Goal: Task Accomplishment & Management: Use online tool/utility

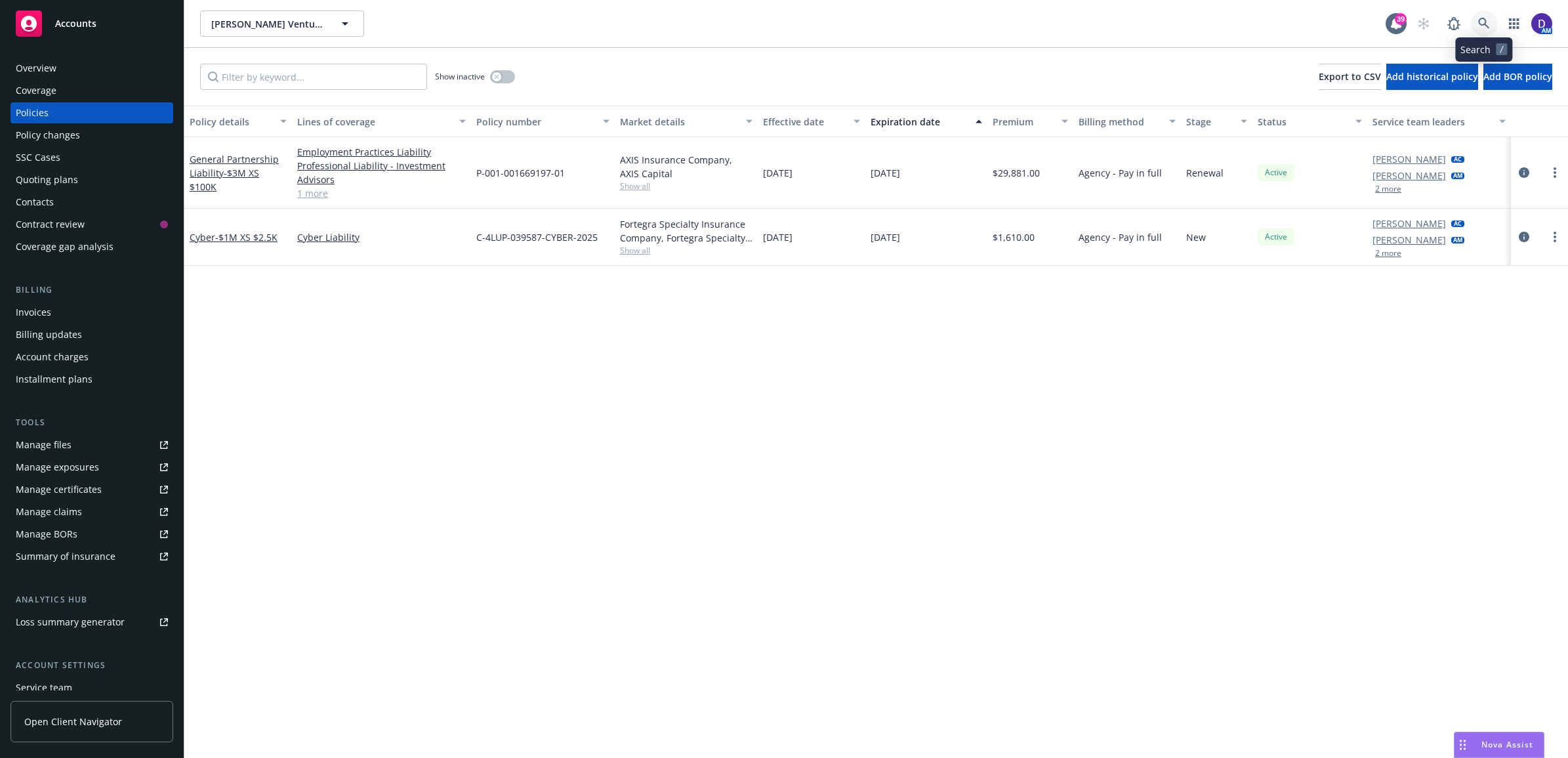
click at [1477, 20] on link at bounding box center [1483, 23] width 26 height 26
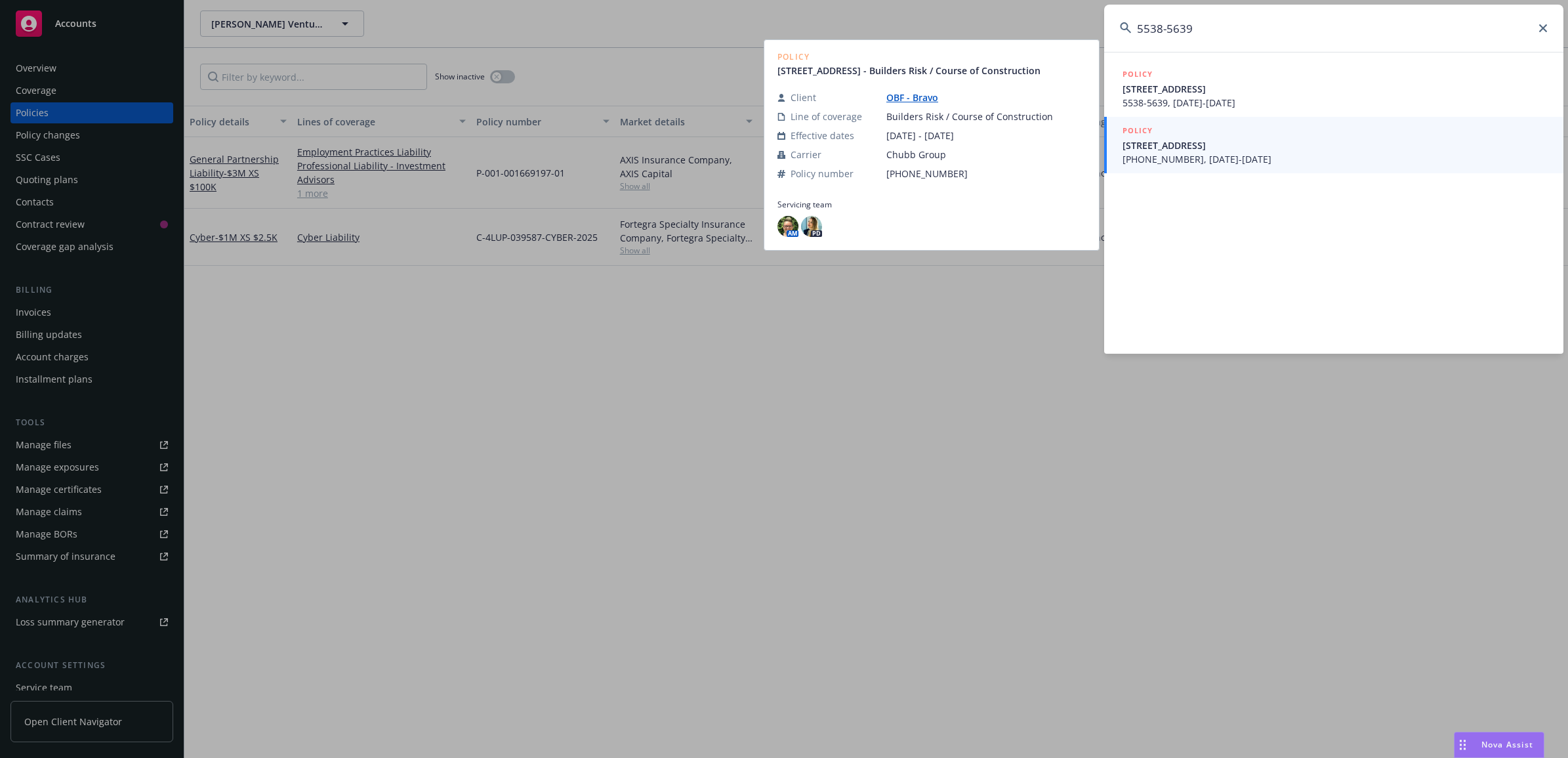
type input "5538-5639"
click at [1198, 153] on span "[PHONE_NUMBER], [DATE]-[DATE]" at bounding box center [1335, 160] width 425 height 14
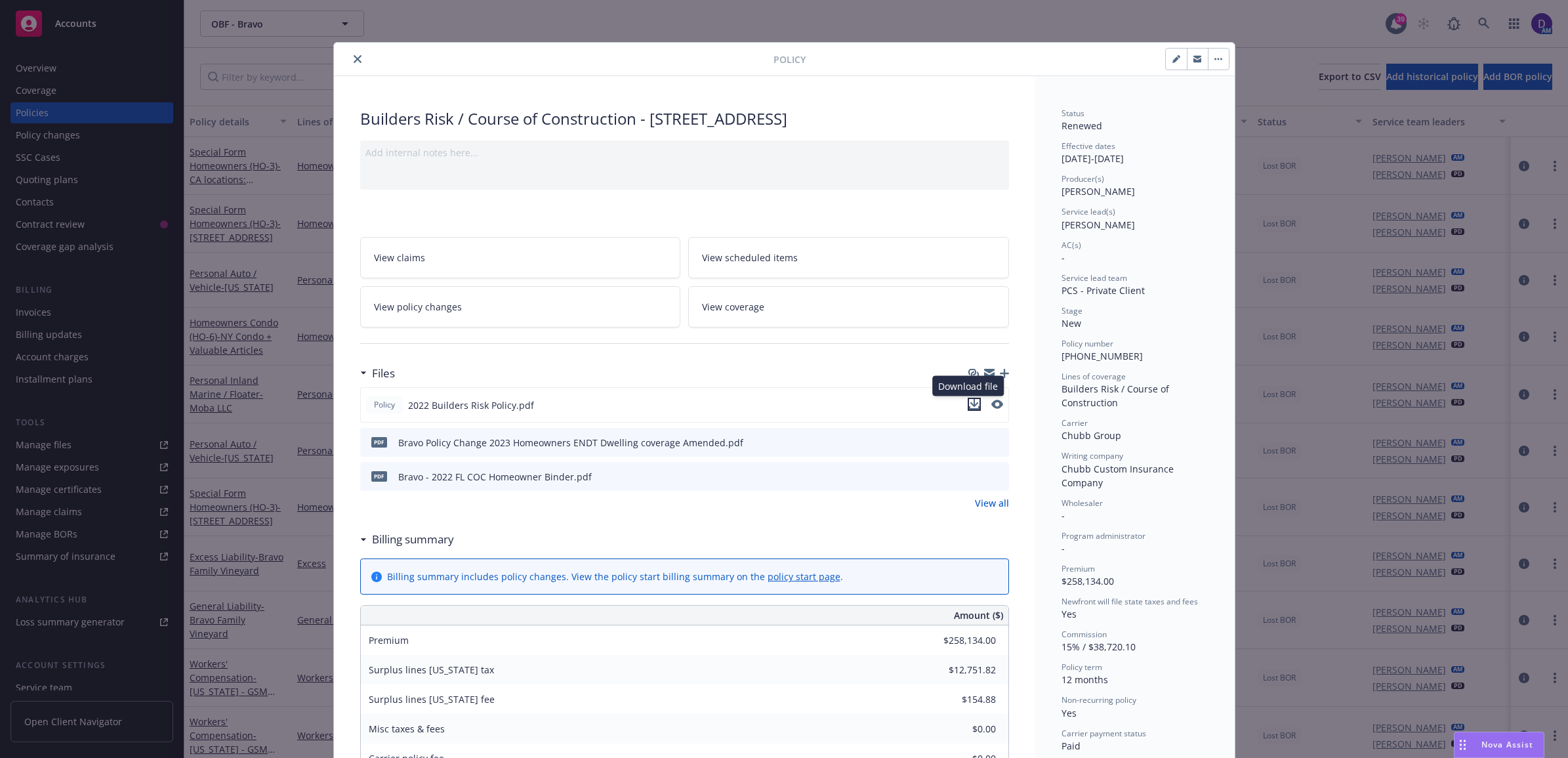
click at [972, 405] on icon "download file" at bounding box center [974, 403] width 10 height 10
click at [460, 325] on link "View policy changes" at bounding box center [520, 307] width 321 height 42
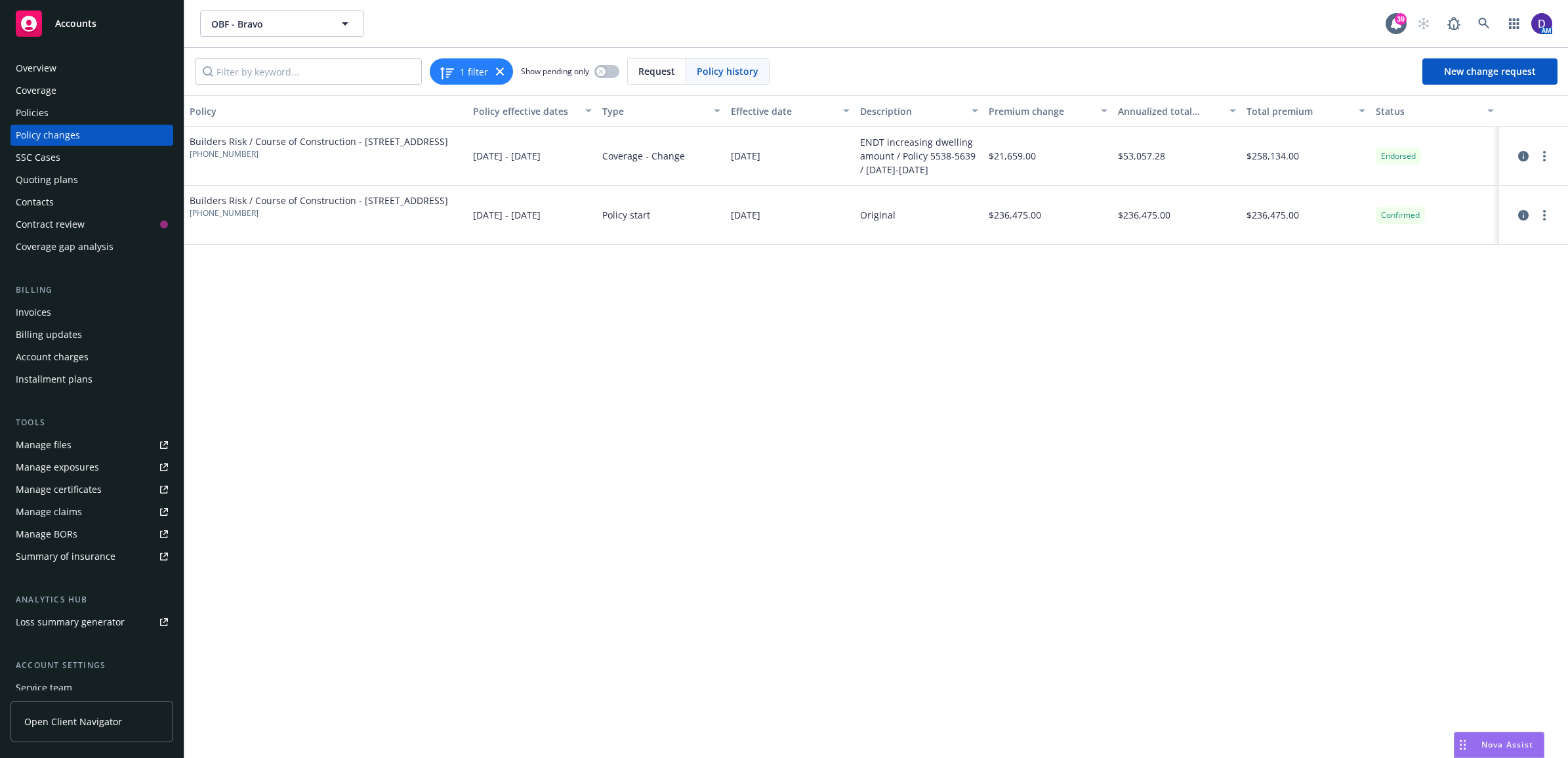
click at [201, 208] on span "Builders Risk / Course of Construction - [STREET_ADDRESS]" at bounding box center [318, 201] width 259 height 14
click at [222, 208] on span "Builders Risk / Course of Construction - [STREET_ADDRESS]" at bounding box center [318, 201] width 259 height 14
click at [1522, 218] on icon "circleInformation" at bounding box center [1522, 215] width 10 height 10
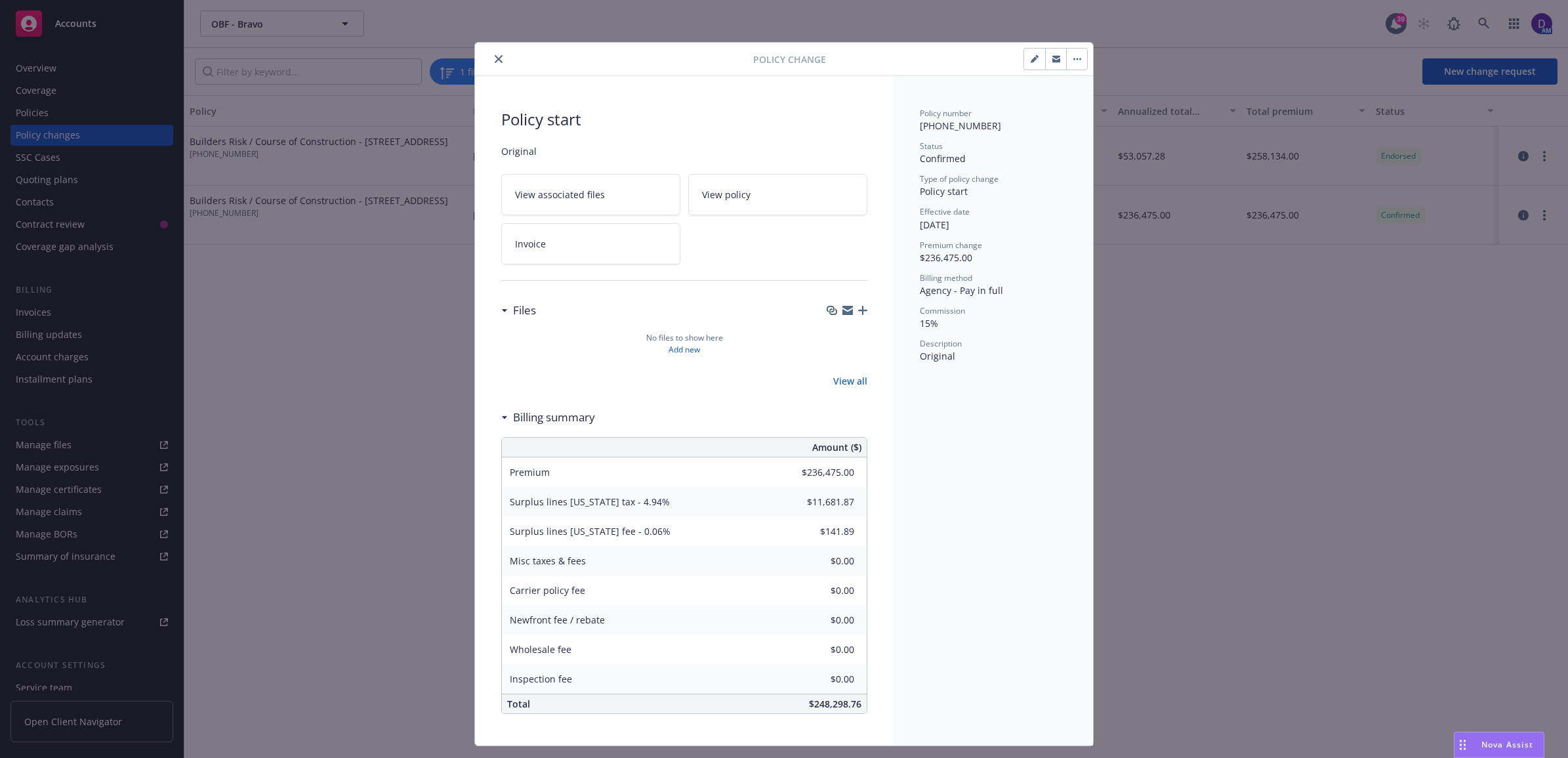
click at [538, 259] on link "Invoice" at bounding box center [591, 244] width 179 height 42
click at [494, 62] on icon "close" at bounding box center [498, 59] width 8 height 8
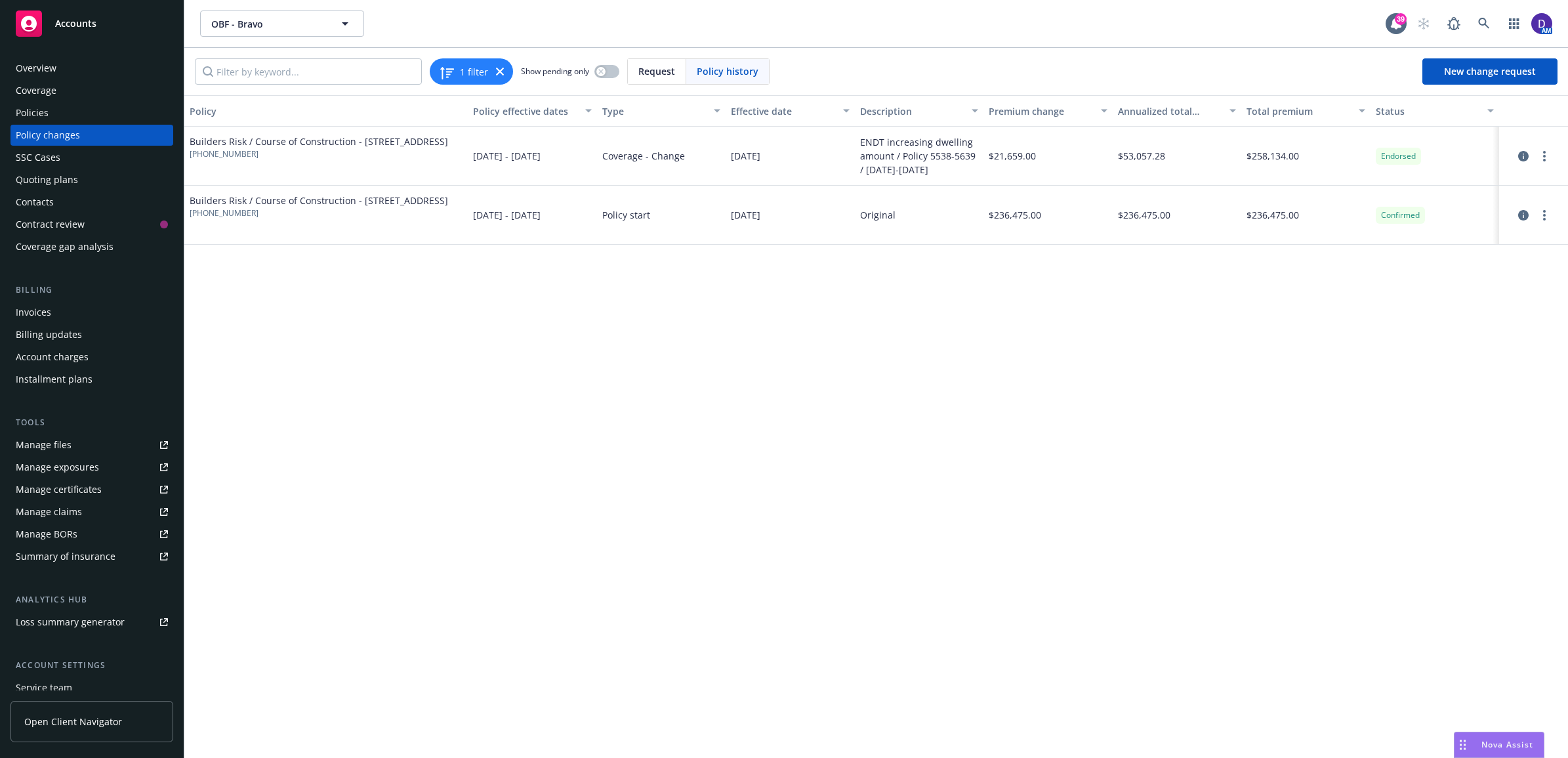
click at [41, 307] on div "Invoices" at bounding box center [33, 312] width 35 height 21
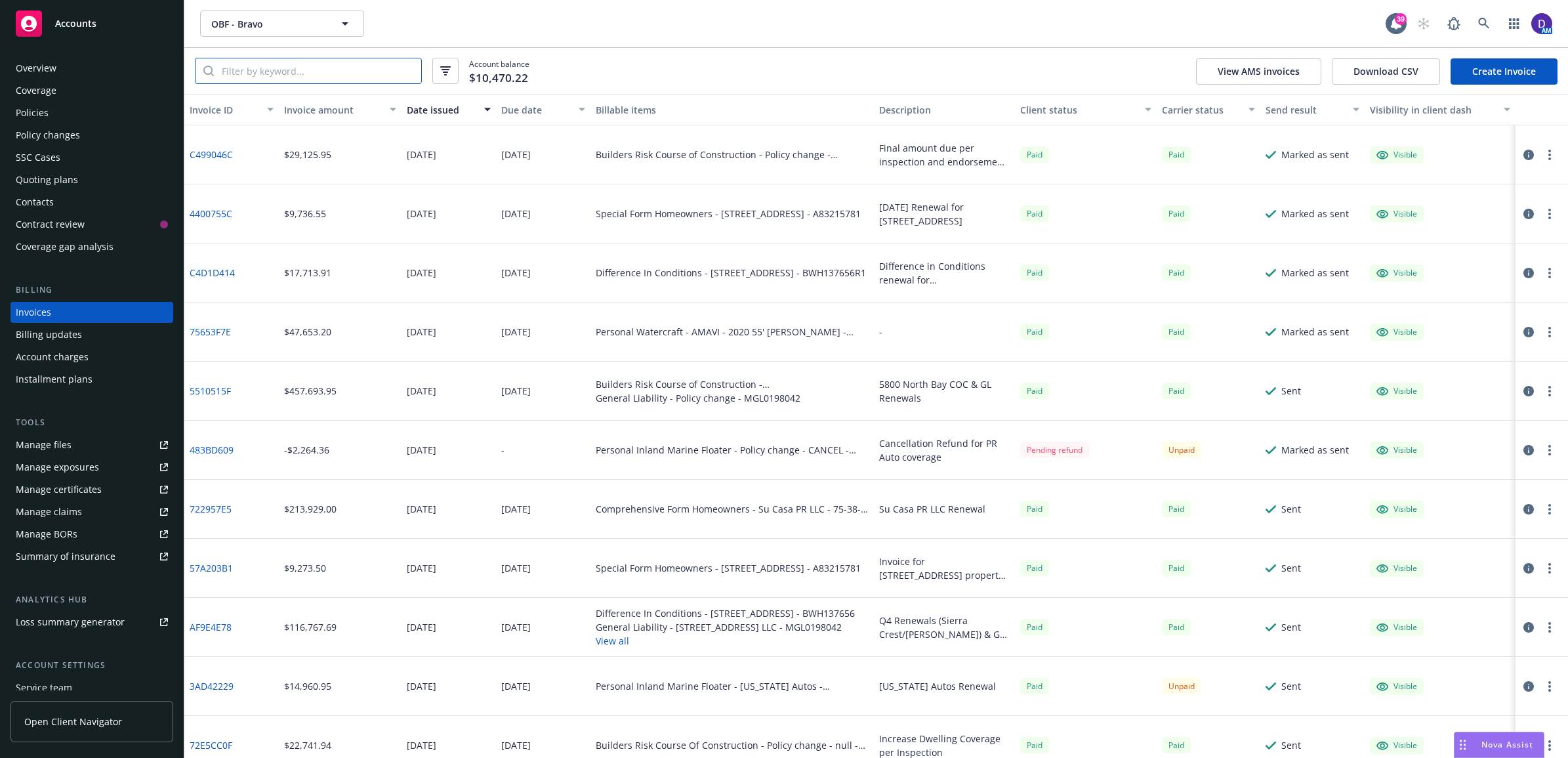
click at [322, 69] on input "search" at bounding box center [318, 71] width 207 height 25
